Goal: Task Accomplishment & Management: Manage account settings

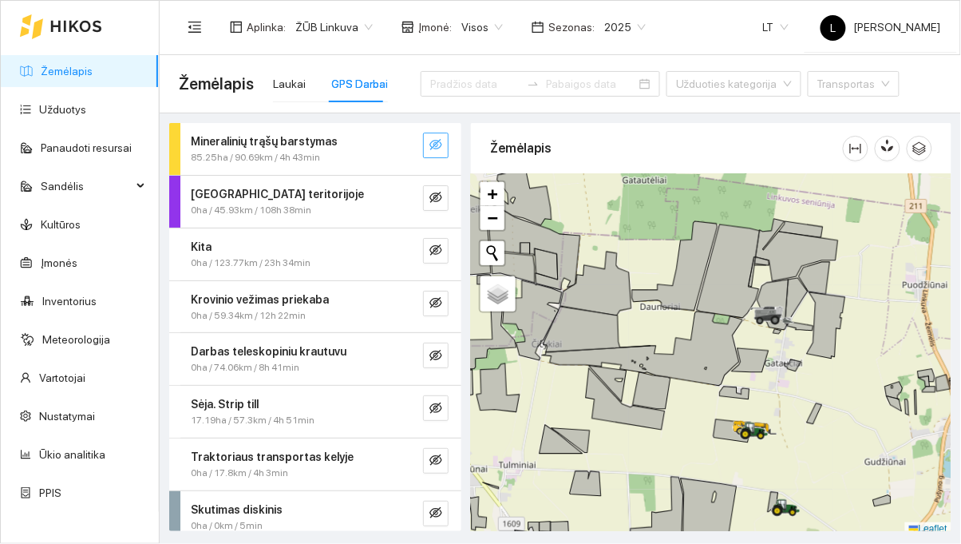
click at [441, 135] on button "button" at bounding box center [436, 146] width 26 height 26
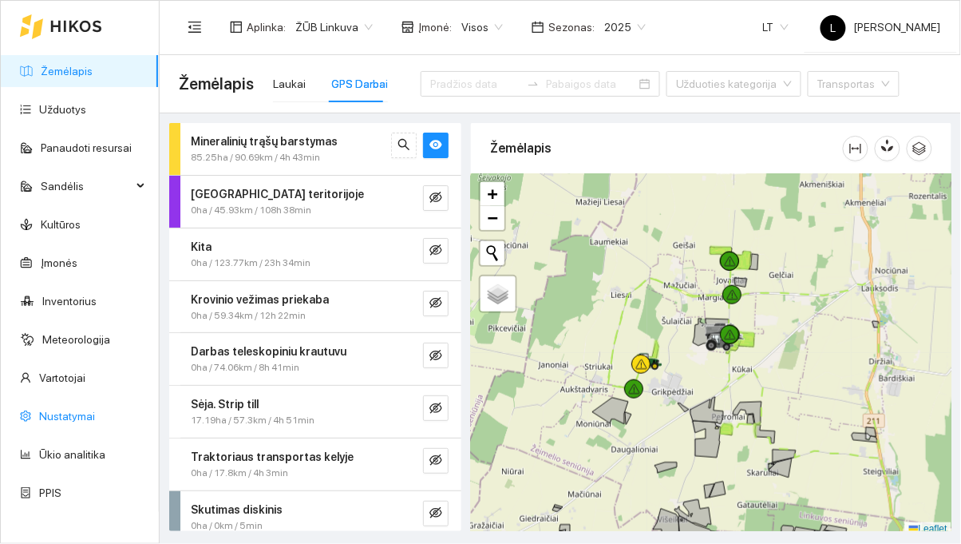
click at [40, 418] on link "Nustatymai" at bounding box center [67, 416] width 56 height 13
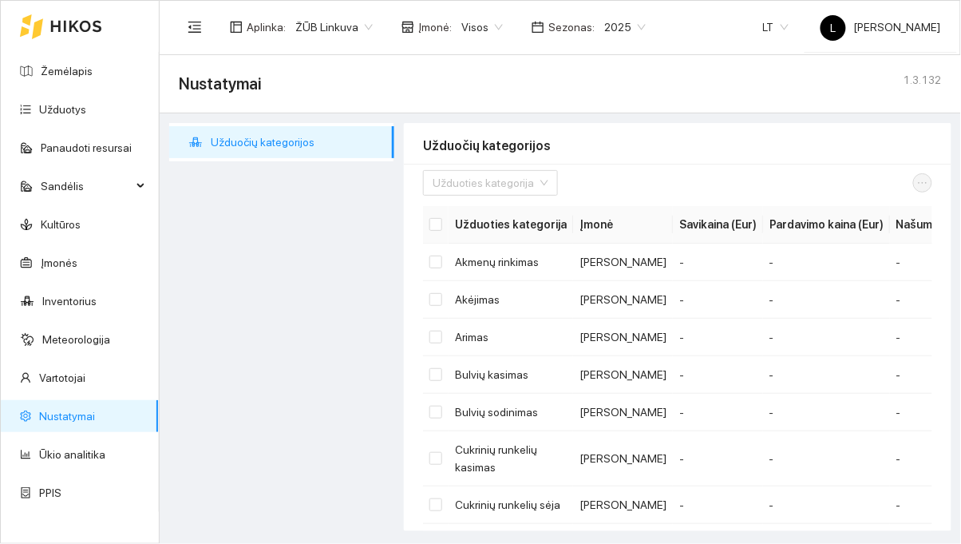
scroll to position [21, 0]
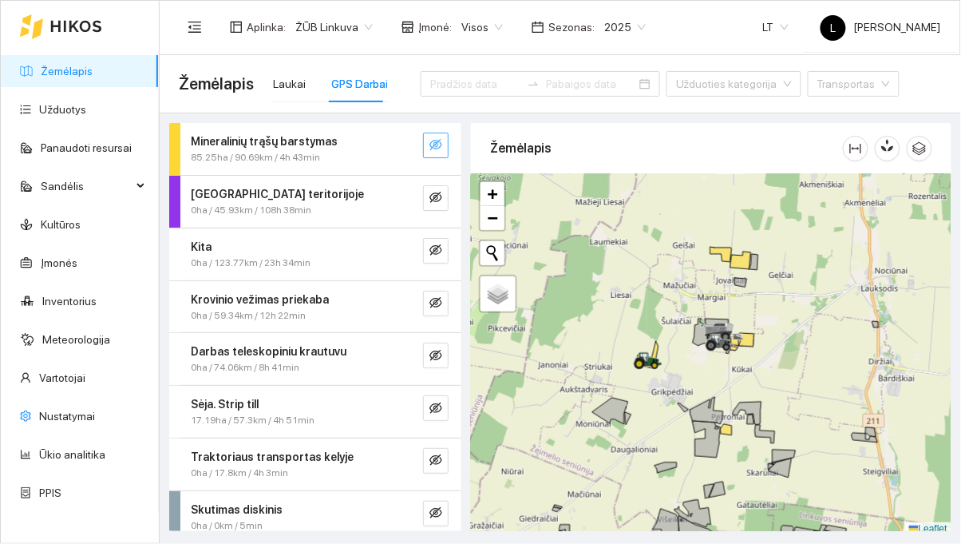
click at [425, 140] on button "button" at bounding box center [436, 146] width 26 height 26
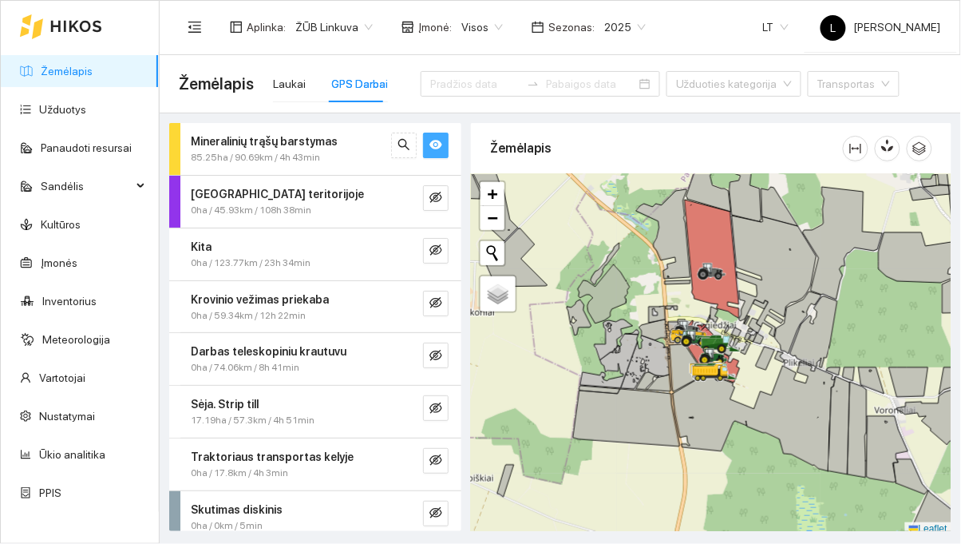
scroll to position [64, 0]
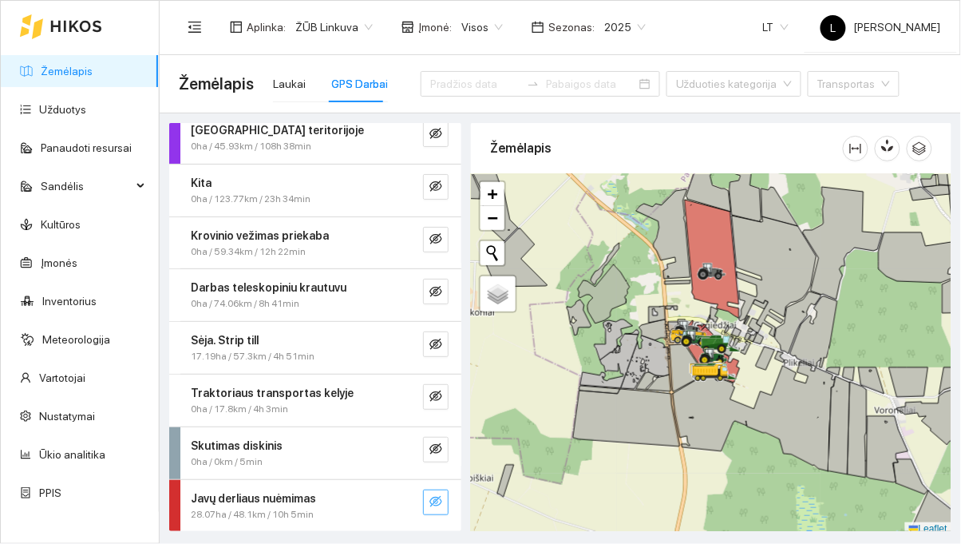
click at [441, 495] on icon "eye-invisible" at bounding box center [435, 501] width 13 height 13
